Goal: Task Accomplishment & Management: Manage account settings

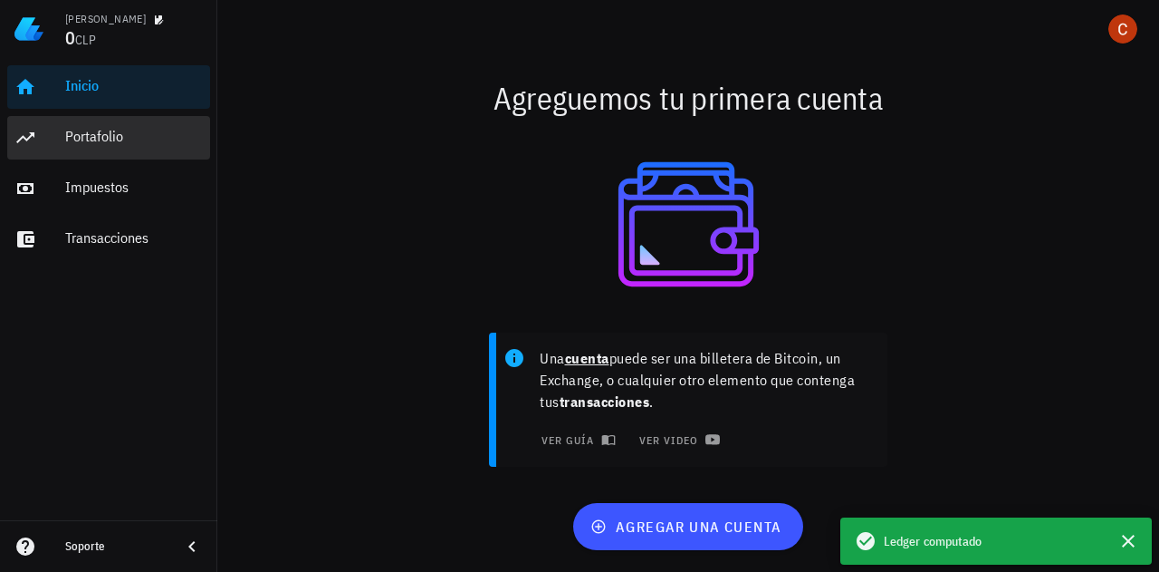
click at [134, 137] on div "Portafolio" at bounding box center [134, 136] width 138 height 17
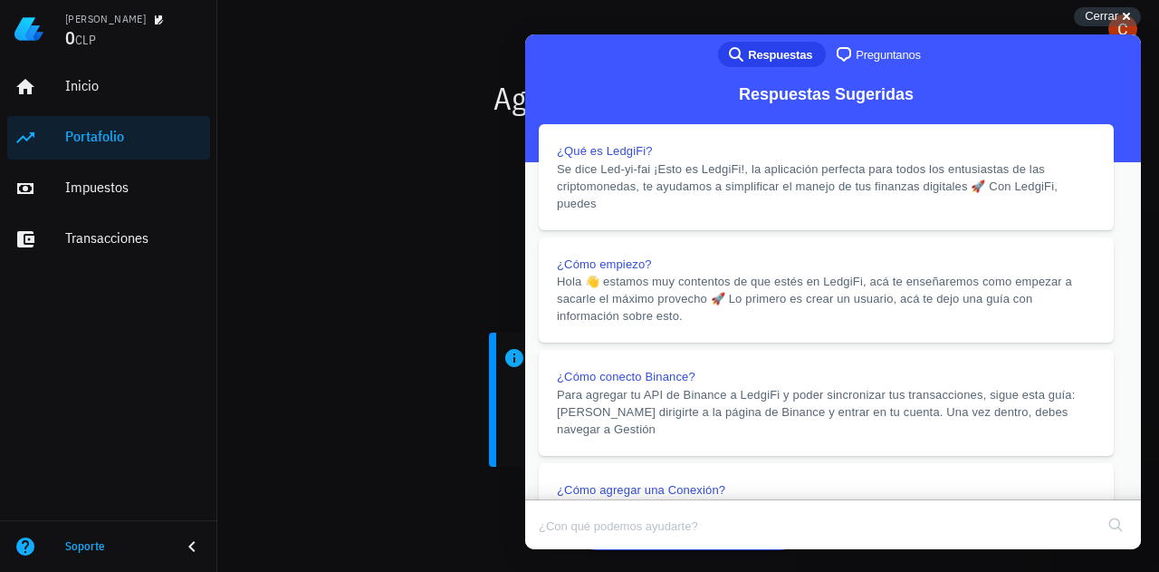
click at [559, 550] on button "Close" at bounding box center [542, 562] width 33 height 24
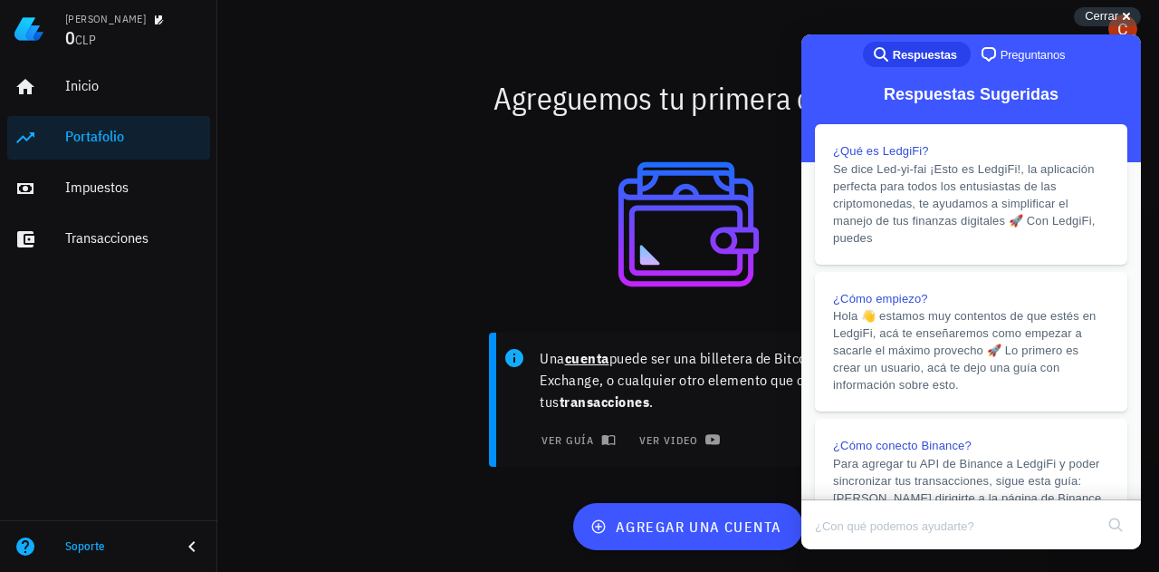
click at [572, 158] on div at bounding box center [688, 224] width 920 height 173
click at [1104, 17] on span "Cerrar" at bounding box center [1102, 16] width 34 height 14
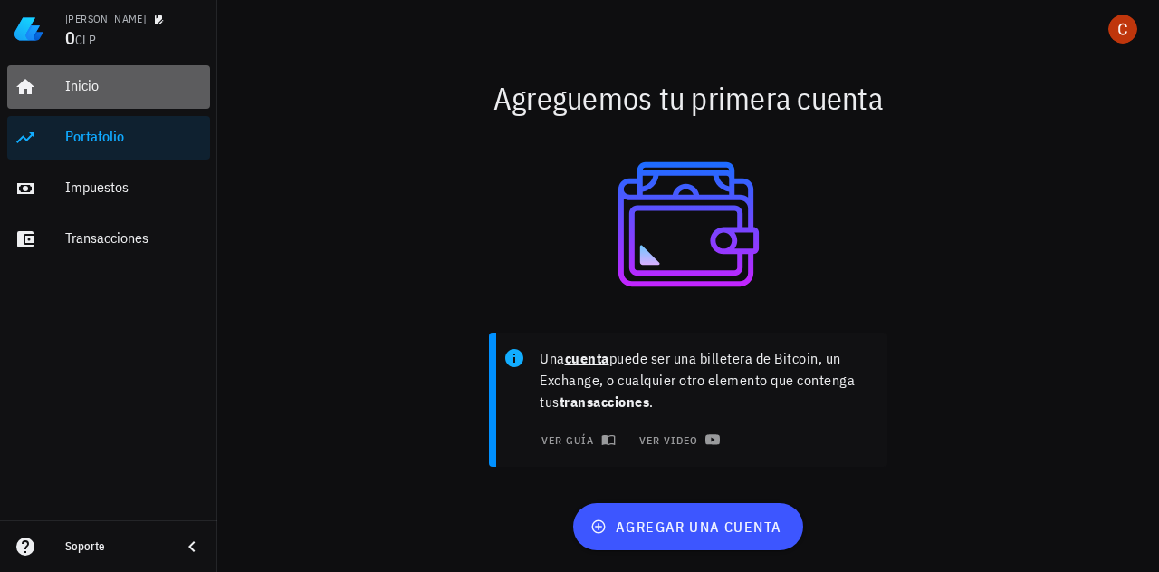
click at [107, 86] on div "Inicio" at bounding box center [134, 85] width 138 height 17
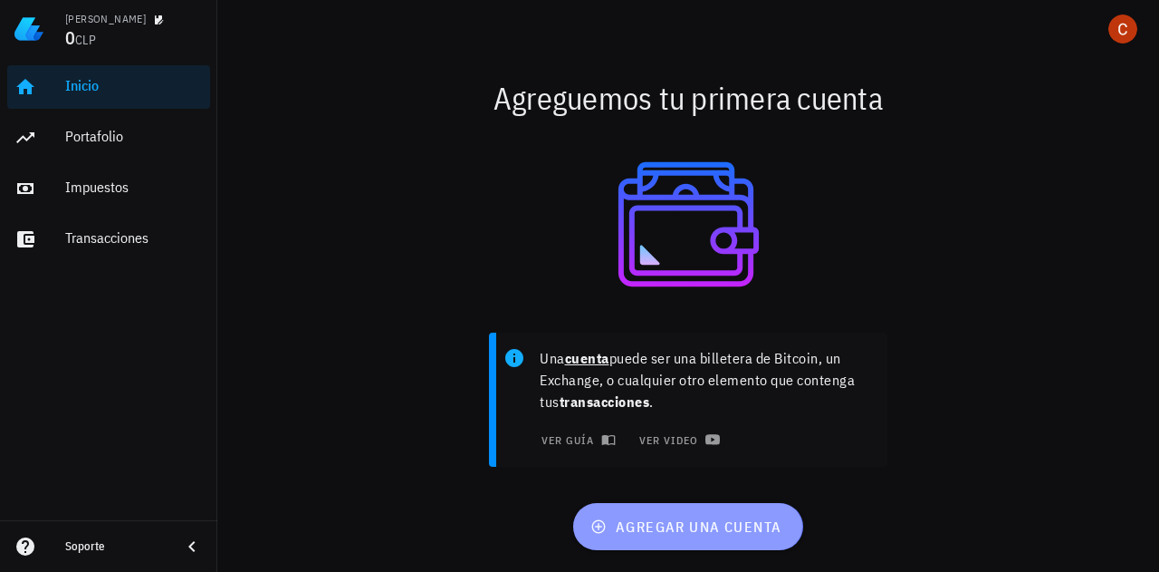
click at [664, 524] on span "agregar una cuenta" at bounding box center [687, 526] width 187 height 18
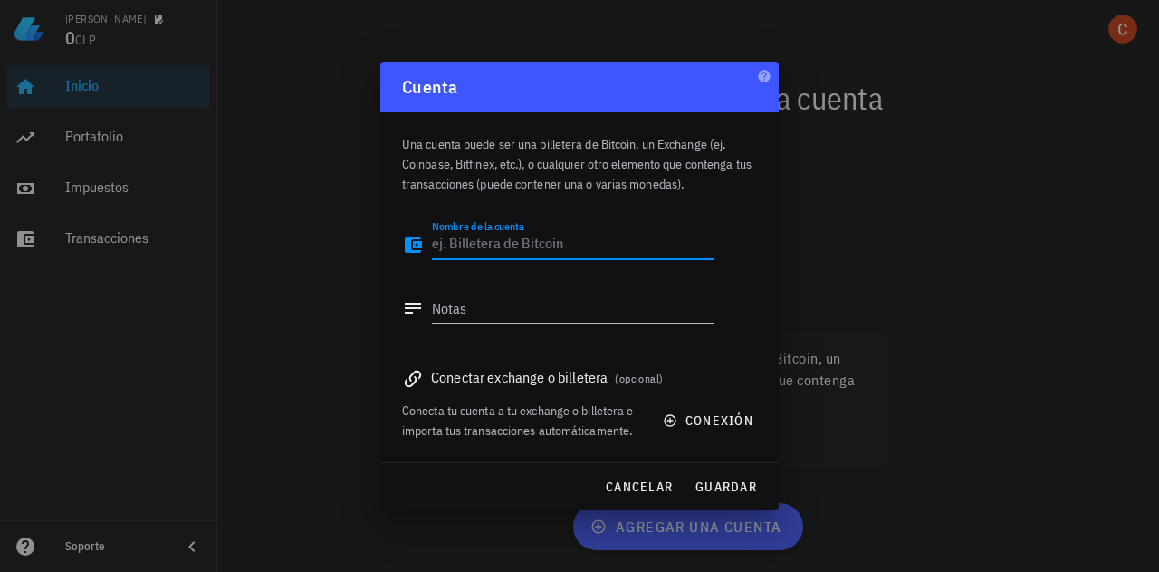
click at [639, 382] on span "(opcional)" at bounding box center [639, 378] width 48 height 14
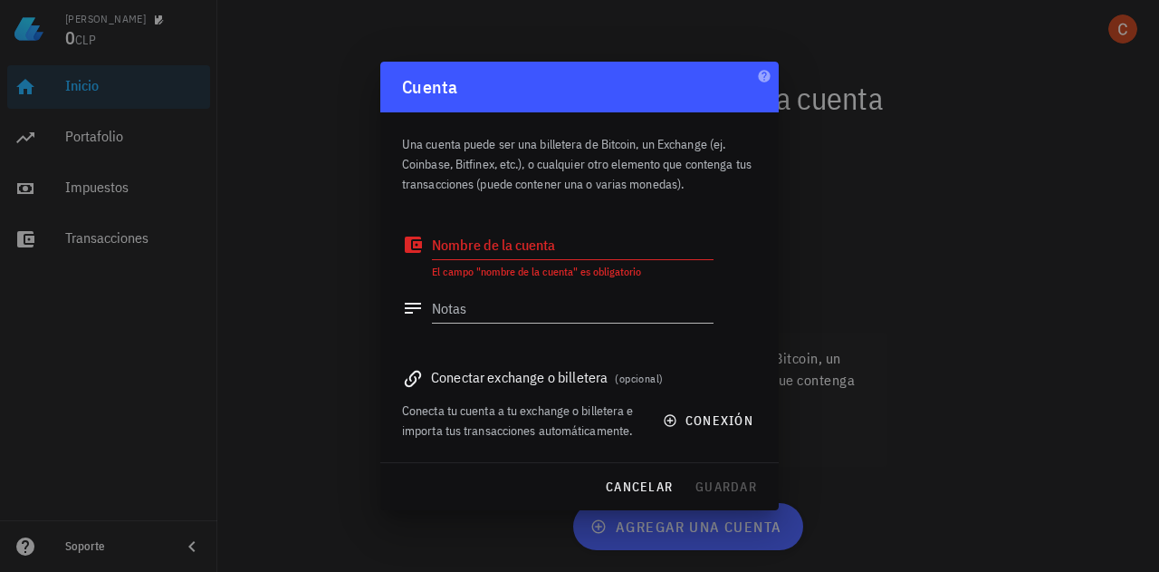
click at [888, 293] on div at bounding box center [579, 286] width 1159 height 572
click at [964, 208] on div at bounding box center [579, 286] width 1159 height 572
click at [906, 258] on div at bounding box center [579, 286] width 1159 height 572
click at [634, 490] on span "cancelar" at bounding box center [639, 486] width 68 height 16
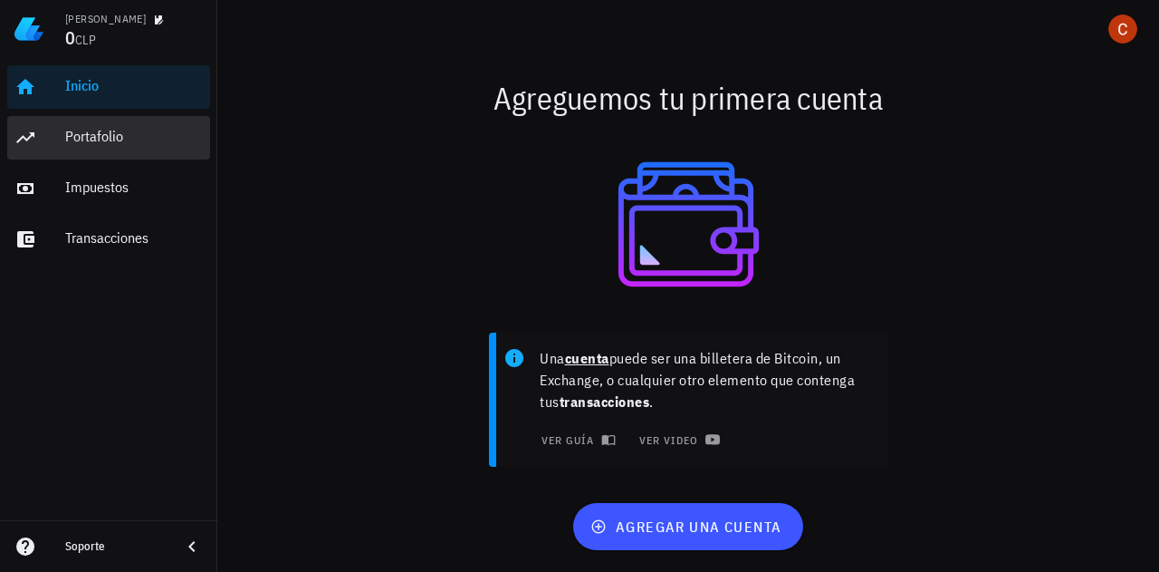
click at [104, 140] on div "Portafolio" at bounding box center [134, 136] width 138 height 17
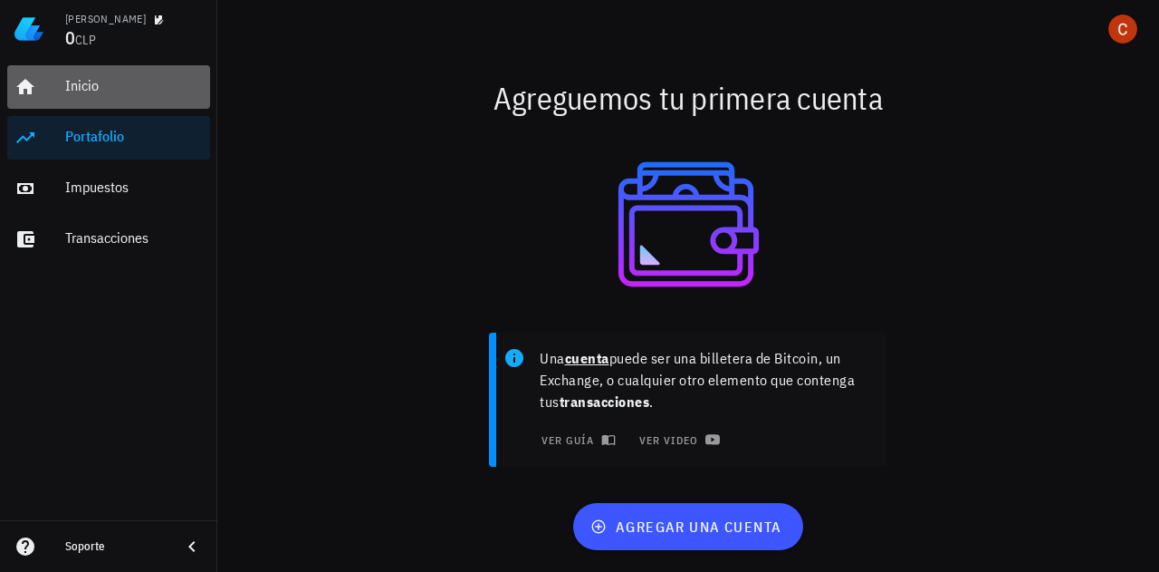
click at [111, 91] on div "Inicio" at bounding box center [134, 85] width 138 height 17
